Goal: Navigation & Orientation: Find specific page/section

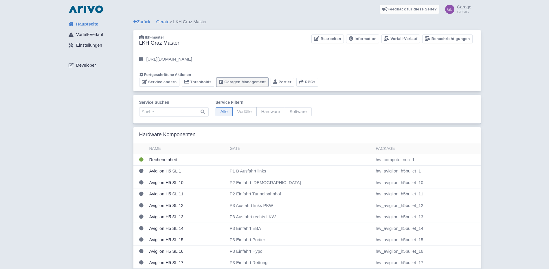
click at [231, 79] on link "Garagen Management" at bounding box center [242, 82] width 52 height 9
click at [236, 81] on link "Garagen Management" at bounding box center [242, 82] width 52 height 9
click at [234, 82] on link "Garagen Management" at bounding box center [242, 82] width 52 height 9
